Goal: Task Accomplishment & Management: Manage account settings

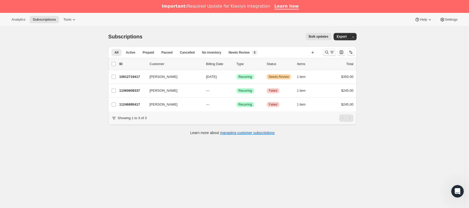
click at [325, 53] on button "Buscar y filtrar resultados" at bounding box center [329, 52] width 13 height 7
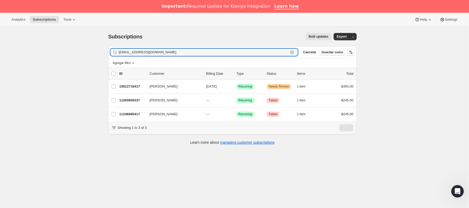
paste input "mary_gonzaleez@hot"
drag, startPoint x: 28, startPoint y: 48, endPoint x: 31, endPoint y: 51, distance: 3.7
click at [7, 48] on div "Subscriptions. Esta página está lista Subscriptions Bulk updates Más acciones B…" at bounding box center [232, 131] width 464 height 208
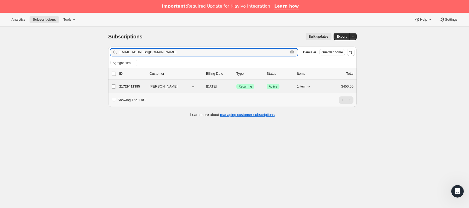
type input "[EMAIL_ADDRESS][DOMAIN_NAME]"
click at [140, 87] on p "21729411385" at bounding box center [132, 86] width 26 height 5
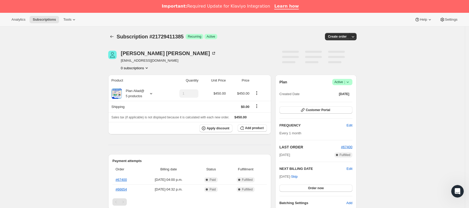
click at [350, 82] on icon at bounding box center [347, 81] width 5 height 5
click at [350, 100] on span "Cancel subscription" at bounding box center [345, 101] width 30 height 4
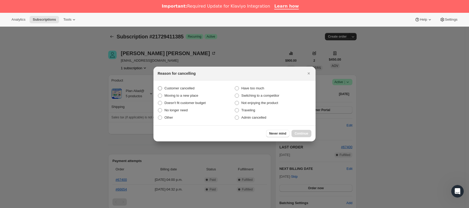
click at [173, 88] on span "Customer cancelled" at bounding box center [179, 88] width 30 height 4
click at [158, 86] on input "Customer cancelled" at bounding box center [158, 86] width 0 height 0
radio input "true"
click at [304, 130] on button "Continue" at bounding box center [301, 133] width 20 height 7
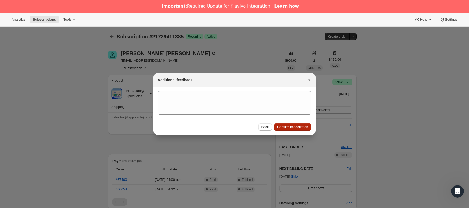
click at [305, 127] on span "Confirm cancellation" at bounding box center [292, 127] width 31 height 4
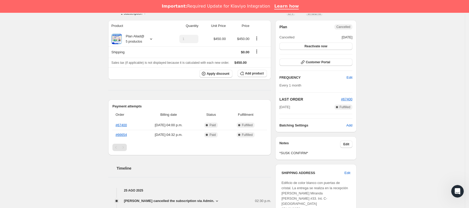
scroll to position [78, 0]
click at [346, 144] on span "Edit" at bounding box center [346, 144] width 6 height 4
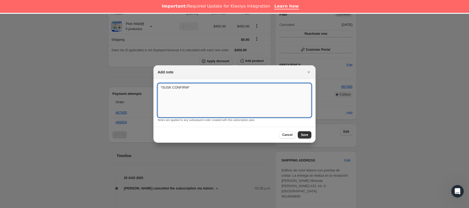
click at [219, 93] on textarea "*SUSK CONFIRM*" at bounding box center [235, 100] width 154 height 34
paste textarea "Lamentablemente me tendré que mudar y no podré seguir con la mensualidad :("
type textarea "*SUSK CONFIRM* Lamentablemente me tendré que mudar y no podré seguir con la men…"
click at [306, 132] on button "Save" at bounding box center [305, 134] width 14 height 7
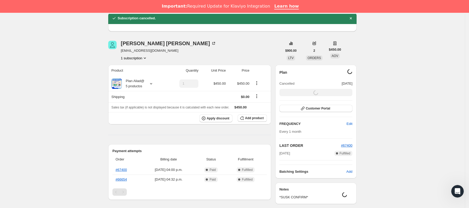
scroll to position [0, 0]
